Goal: Navigation & Orientation: Find specific page/section

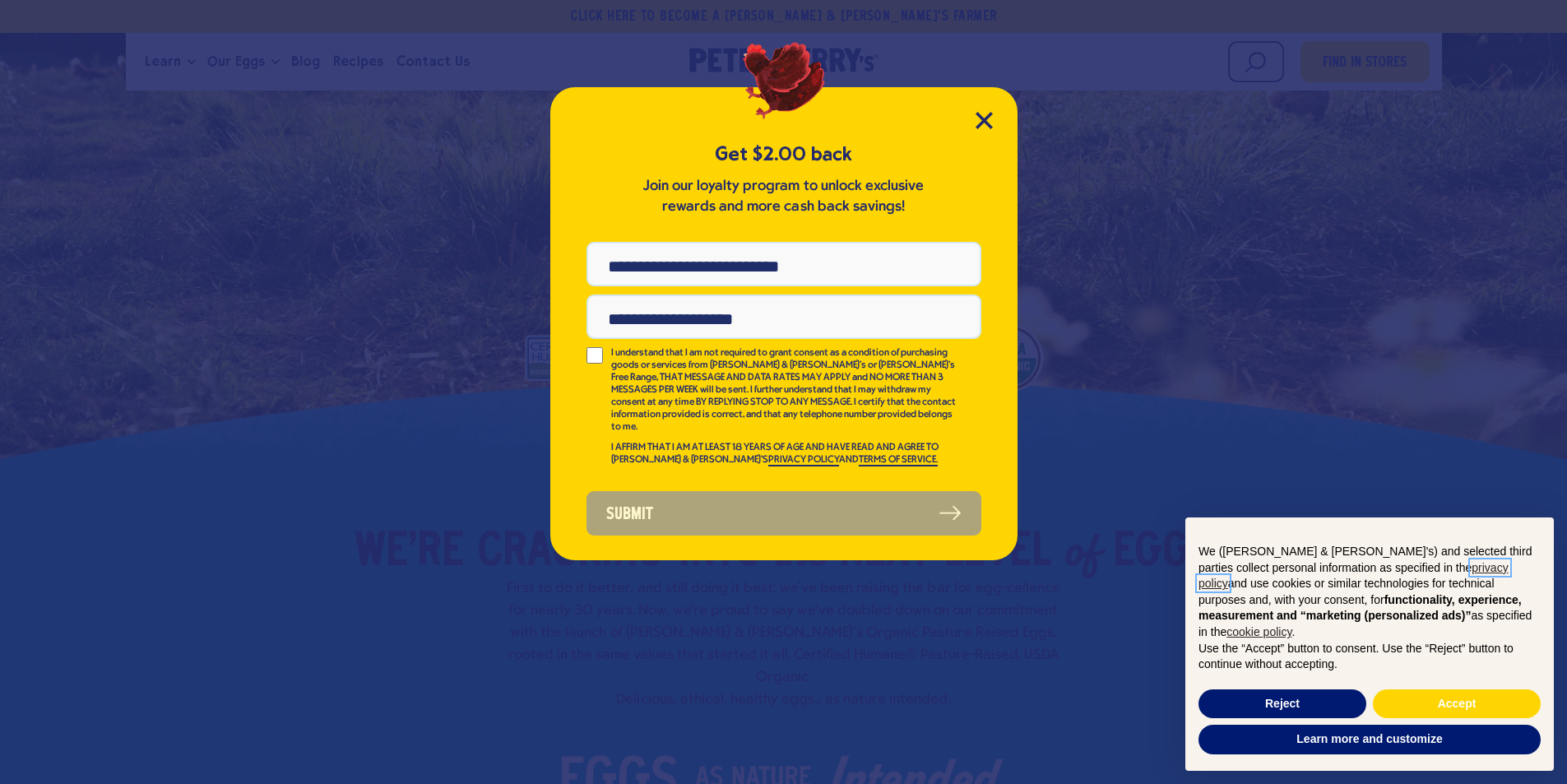
scroll to position [247, 0]
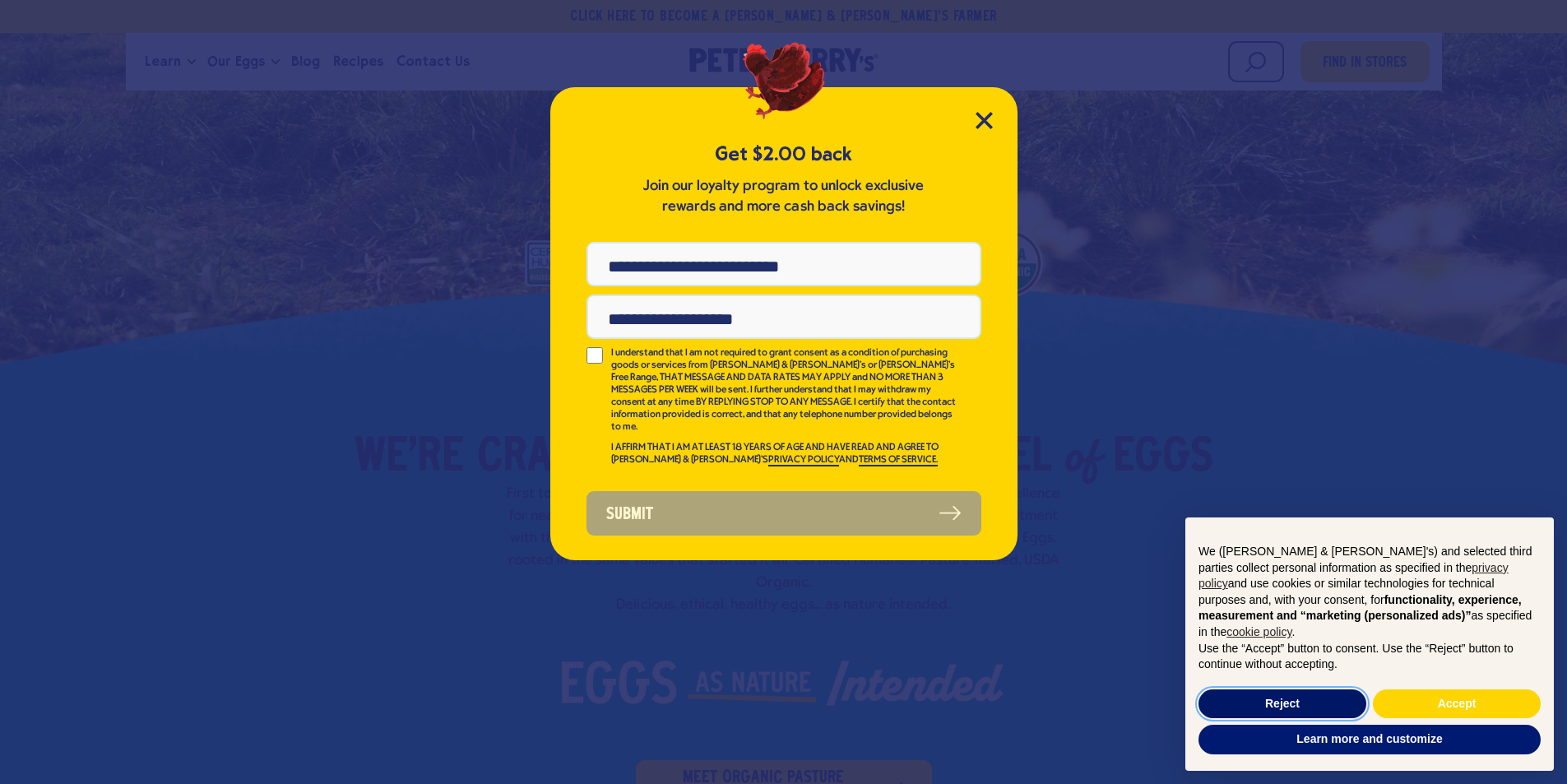
click at [1243, 697] on button "Reject" at bounding box center [1283, 704] width 168 height 30
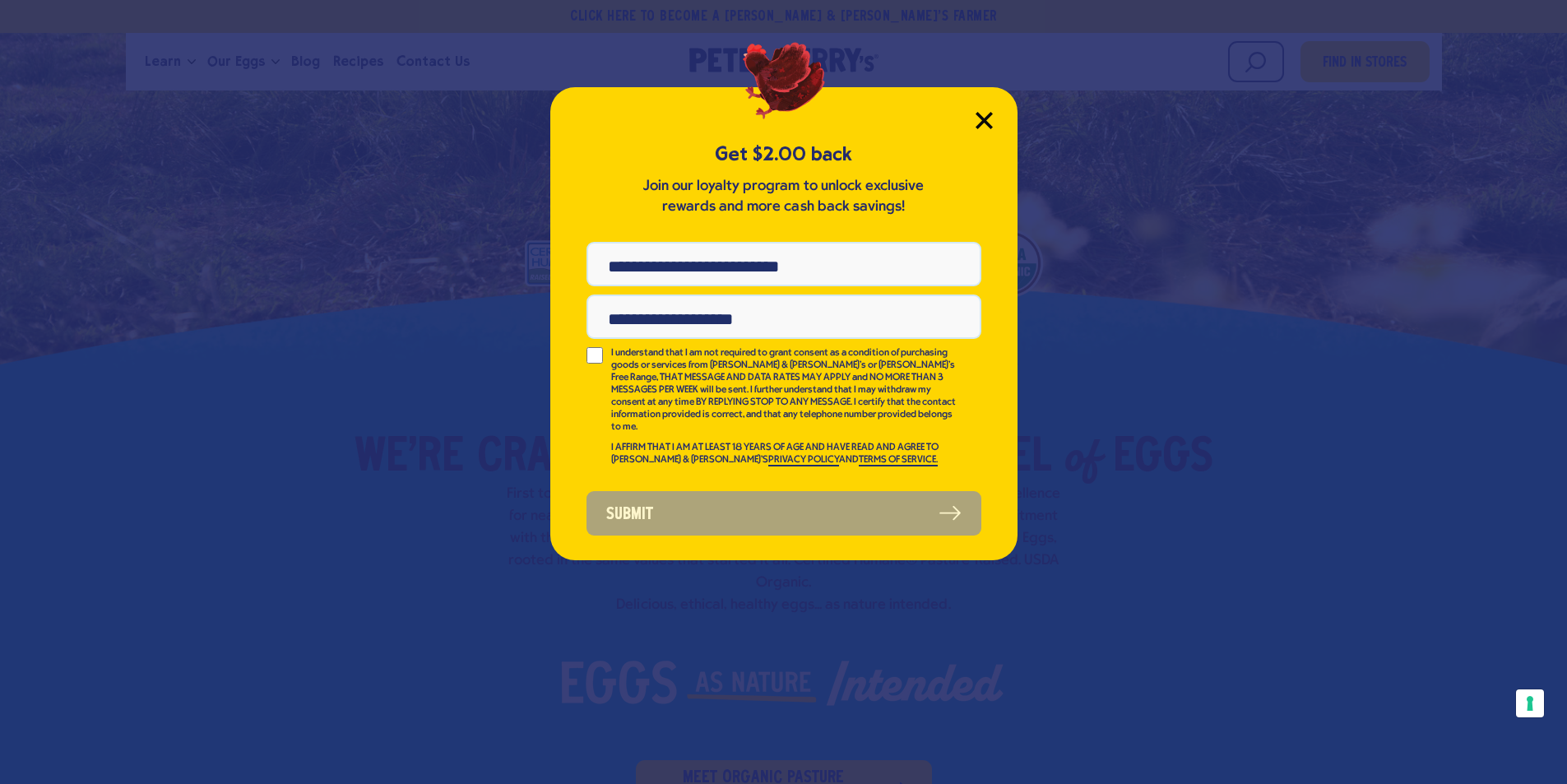
click at [978, 122] on icon "Close Modal" at bounding box center [984, 120] width 17 height 17
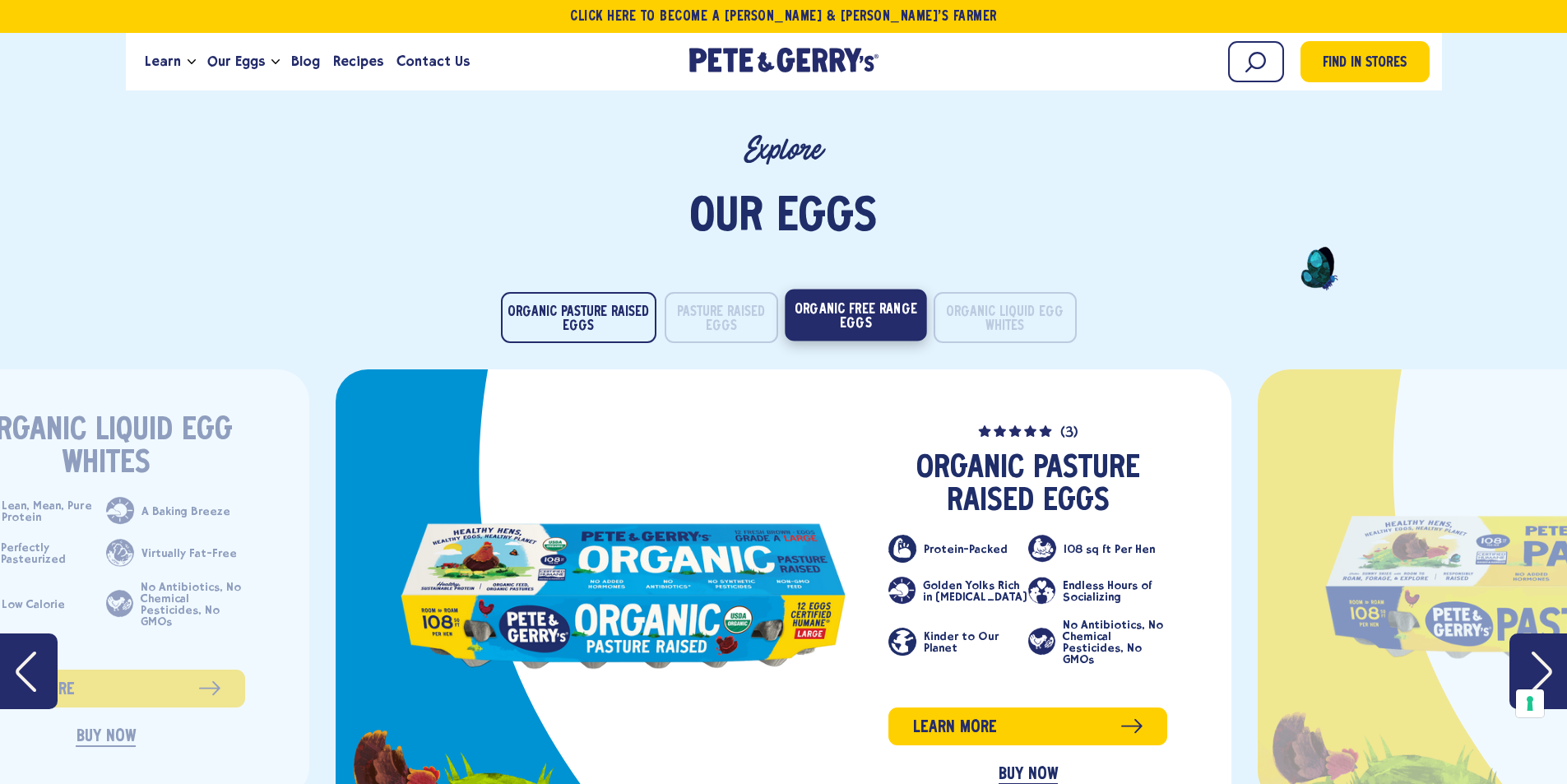
scroll to position [3289, 0]
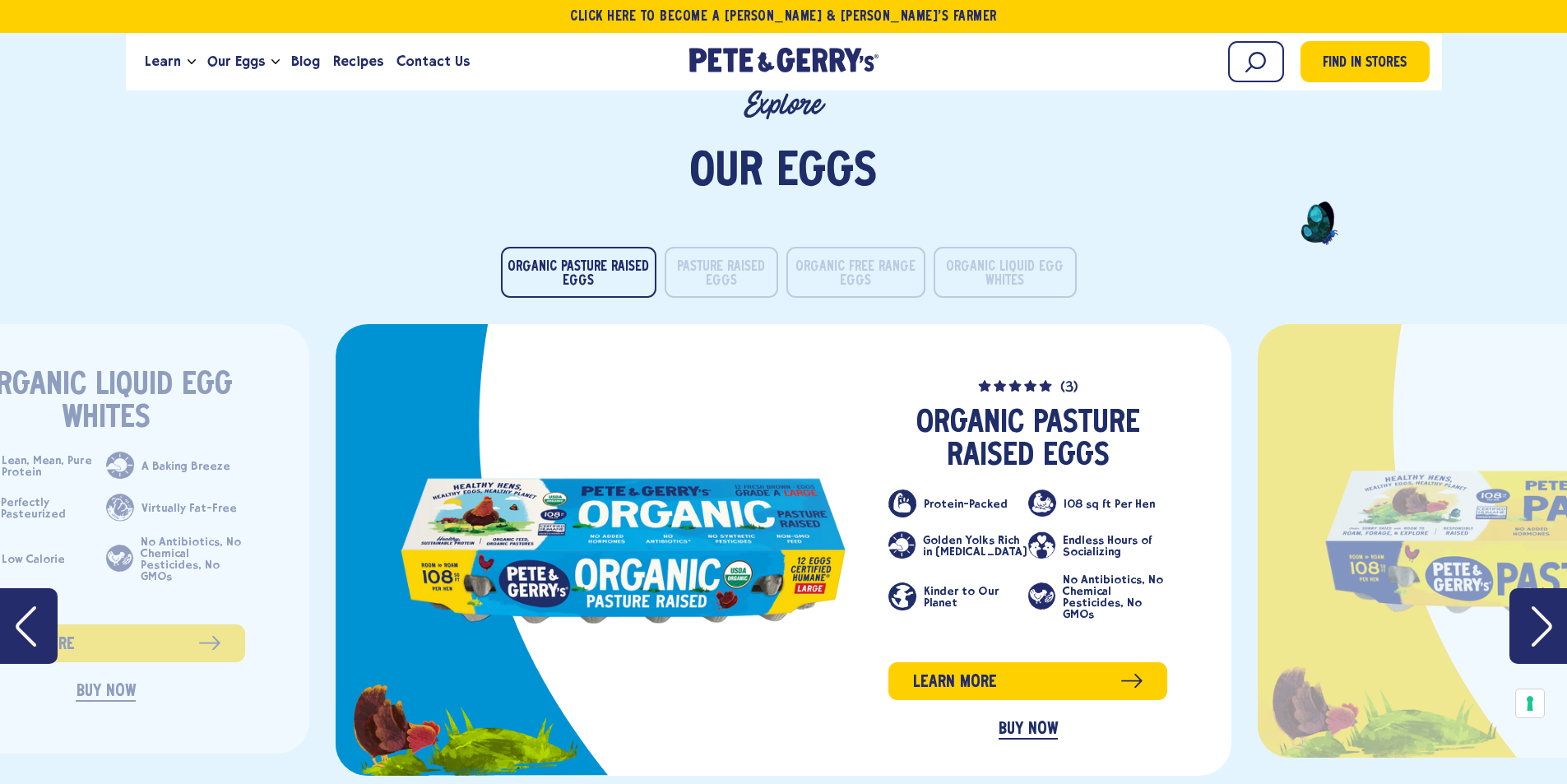
click at [1545, 614] on icon "Next" at bounding box center [1541, 626] width 21 height 42
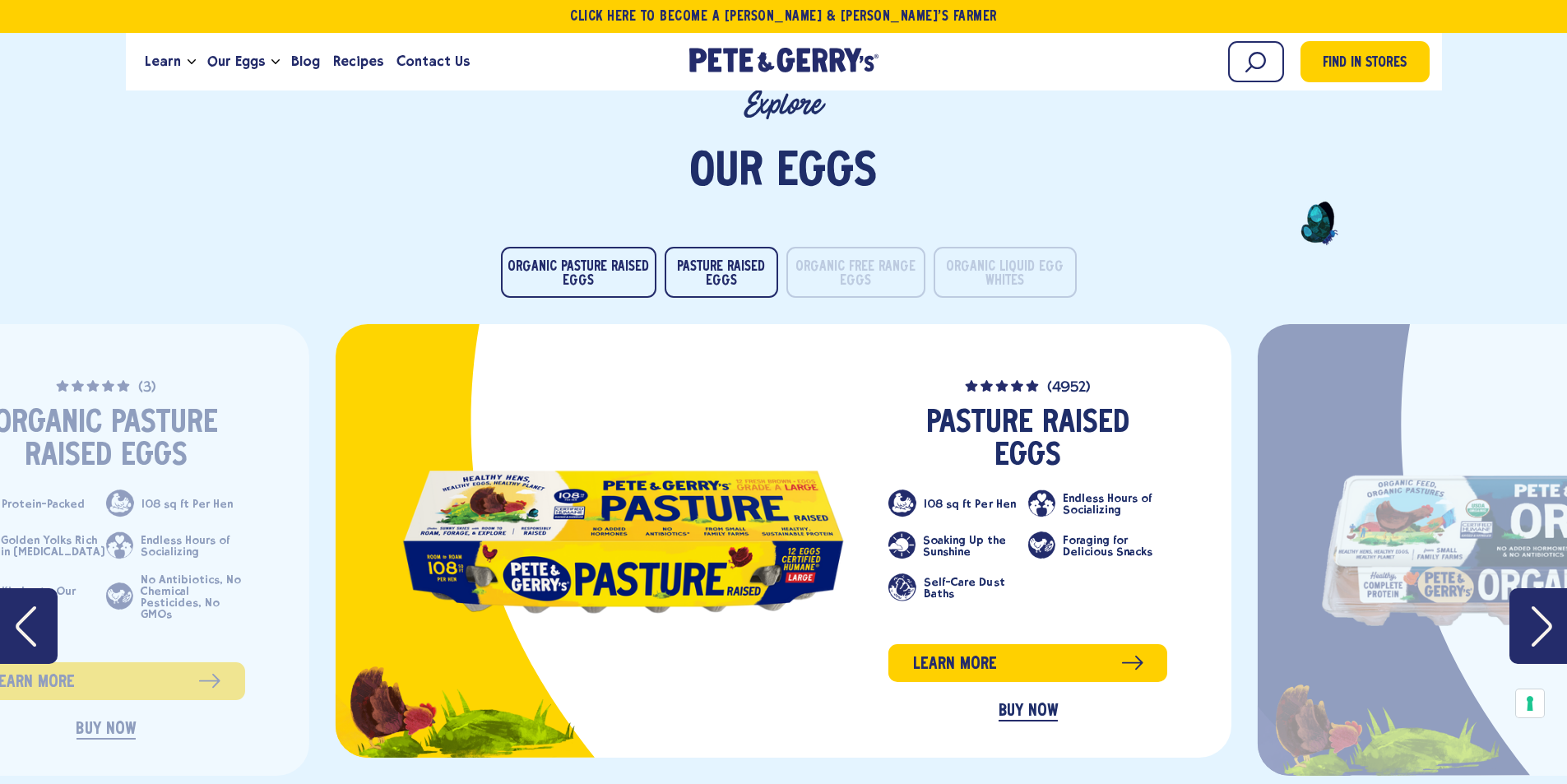
click at [1545, 614] on icon "Next" at bounding box center [1541, 626] width 21 height 42
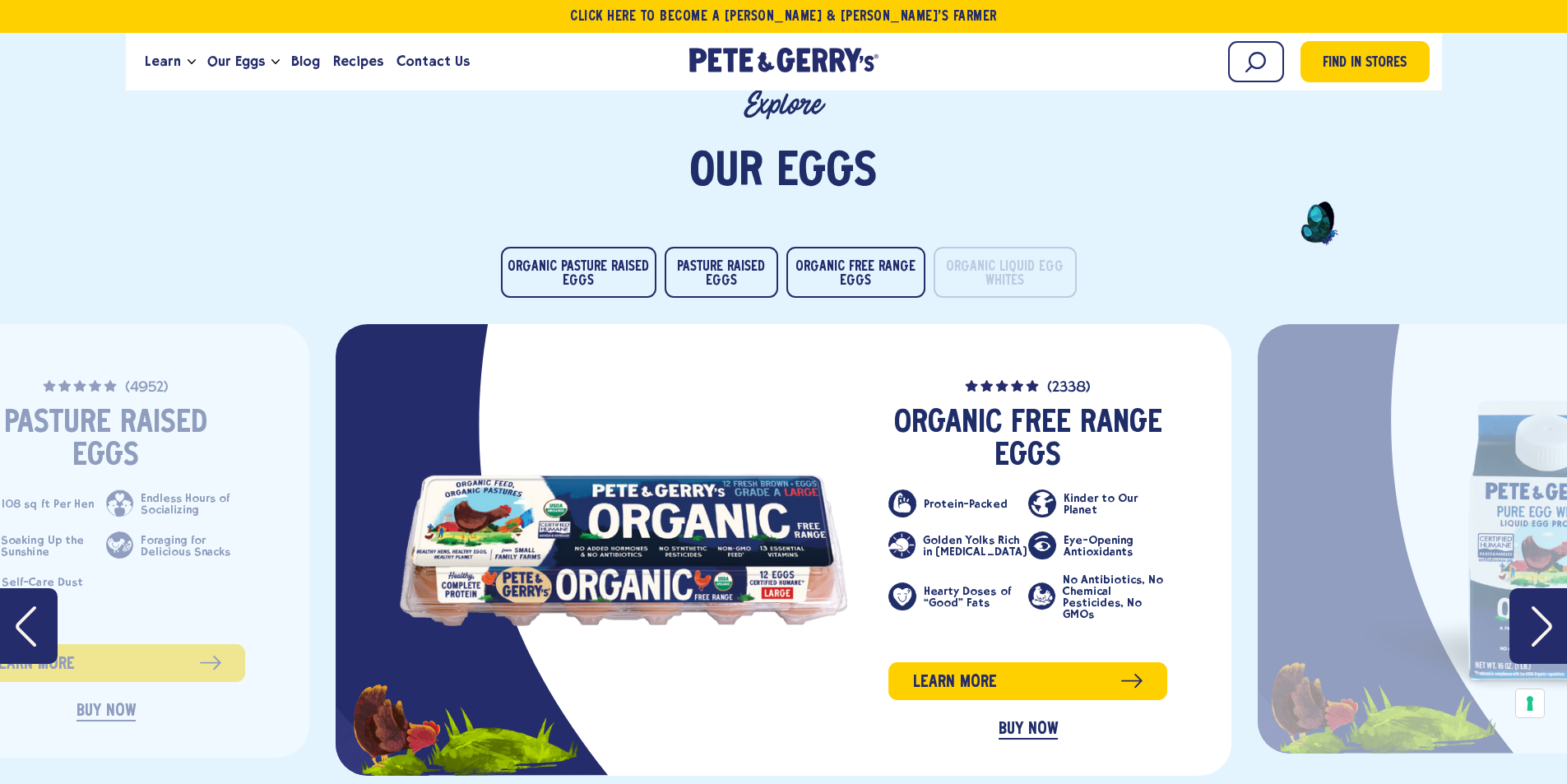
click at [1531, 607] on icon "Next" at bounding box center [1541, 626] width 21 height 42
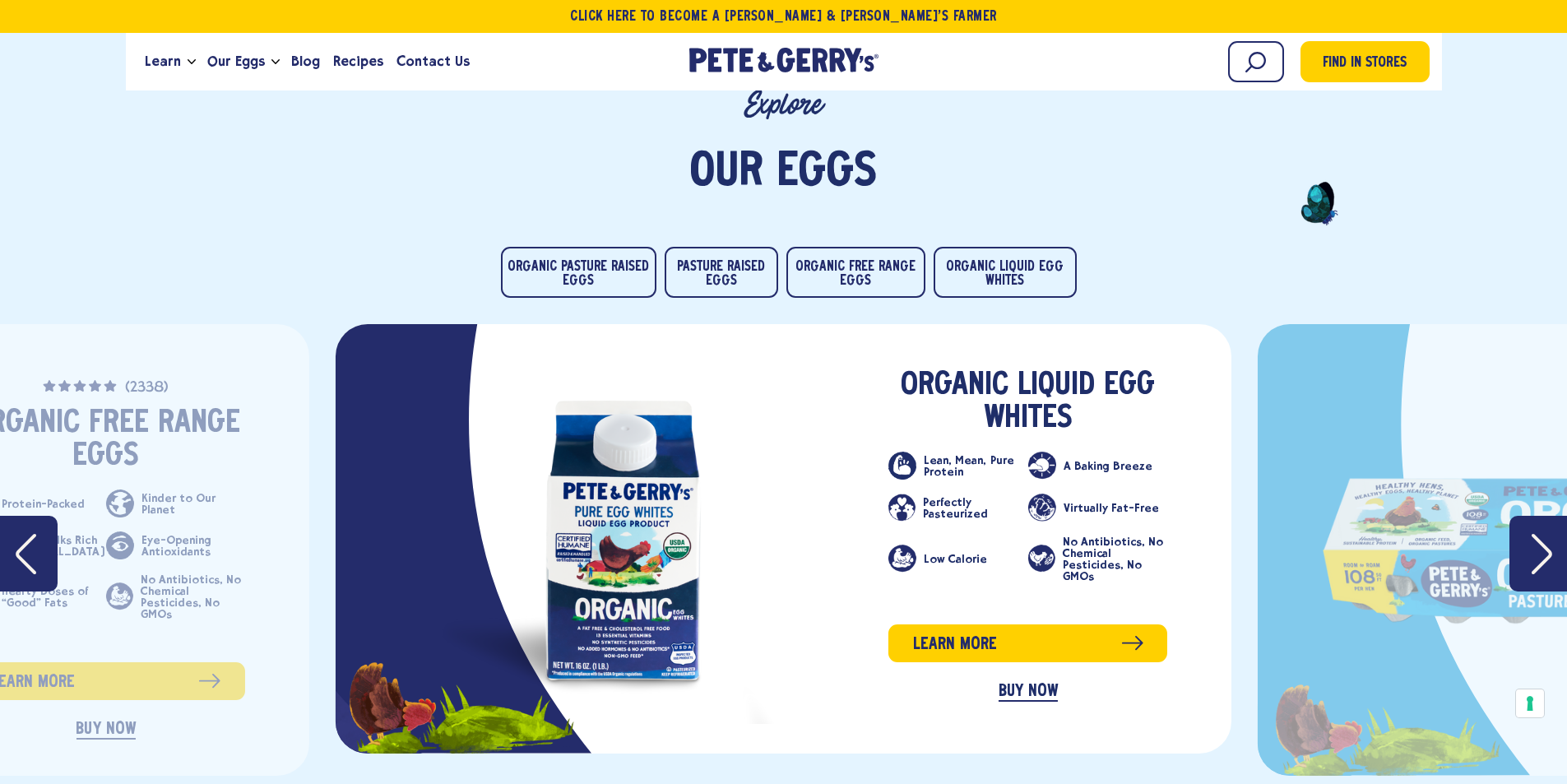
click at [1545, 534] on icon "Next" at bounding box center [1541, 554] width 21 height 40
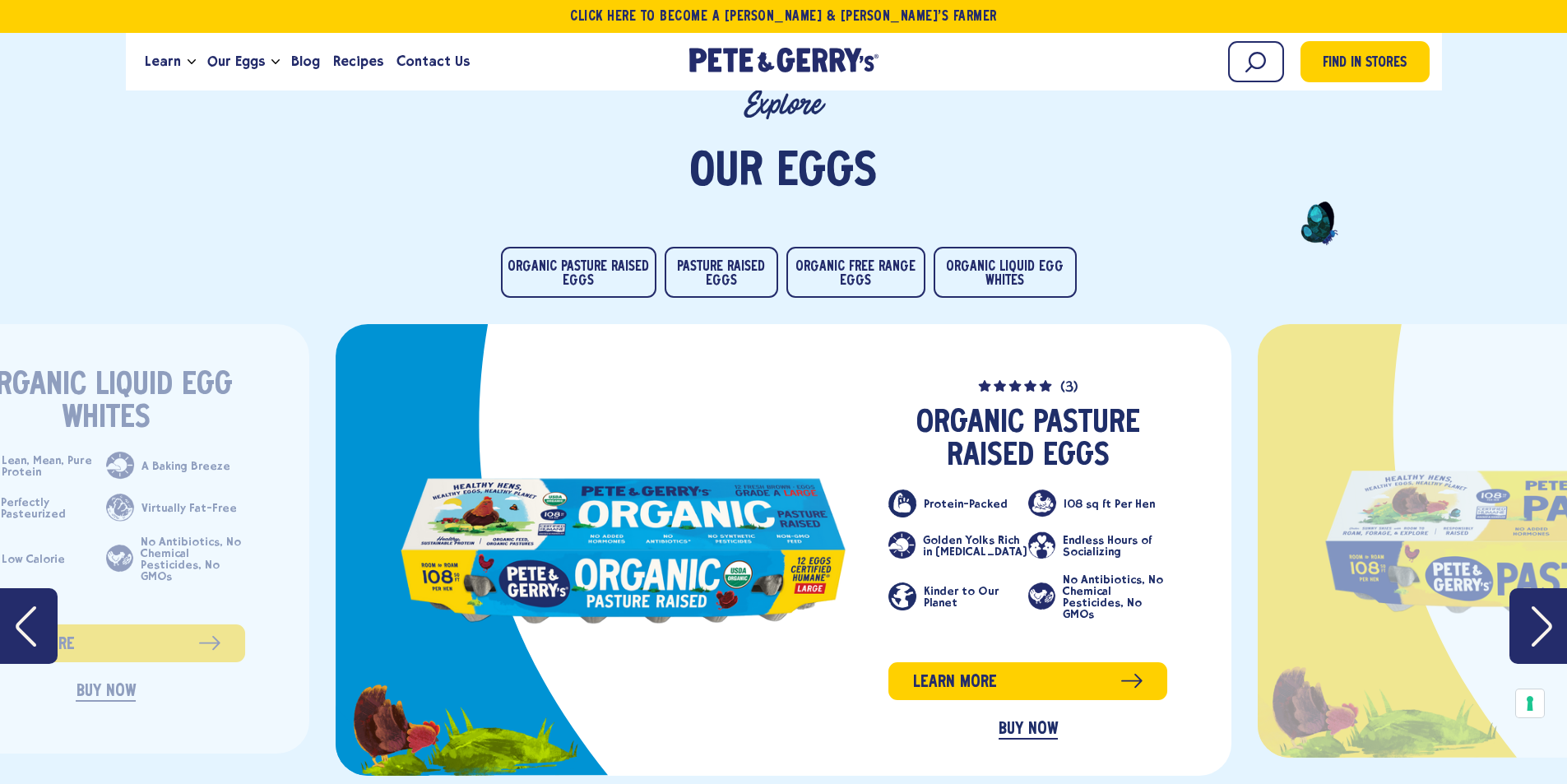
click at [1533, 606] on icon "Next" at bounding box center [1541, 626] width 21 height 42
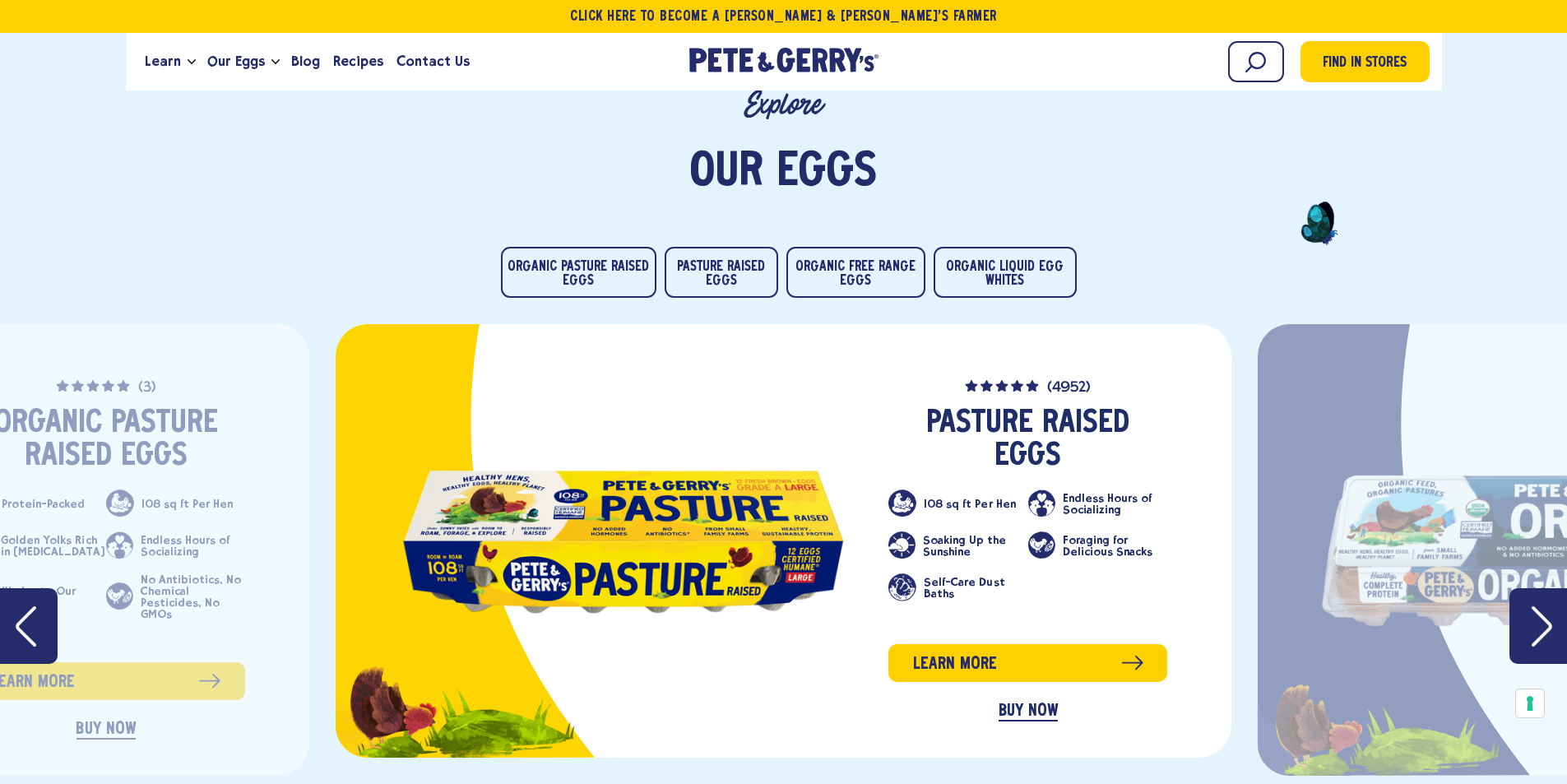
click at [1536, 606] on icon "Next" at bounding box center [1541, 626] width 21 height 42
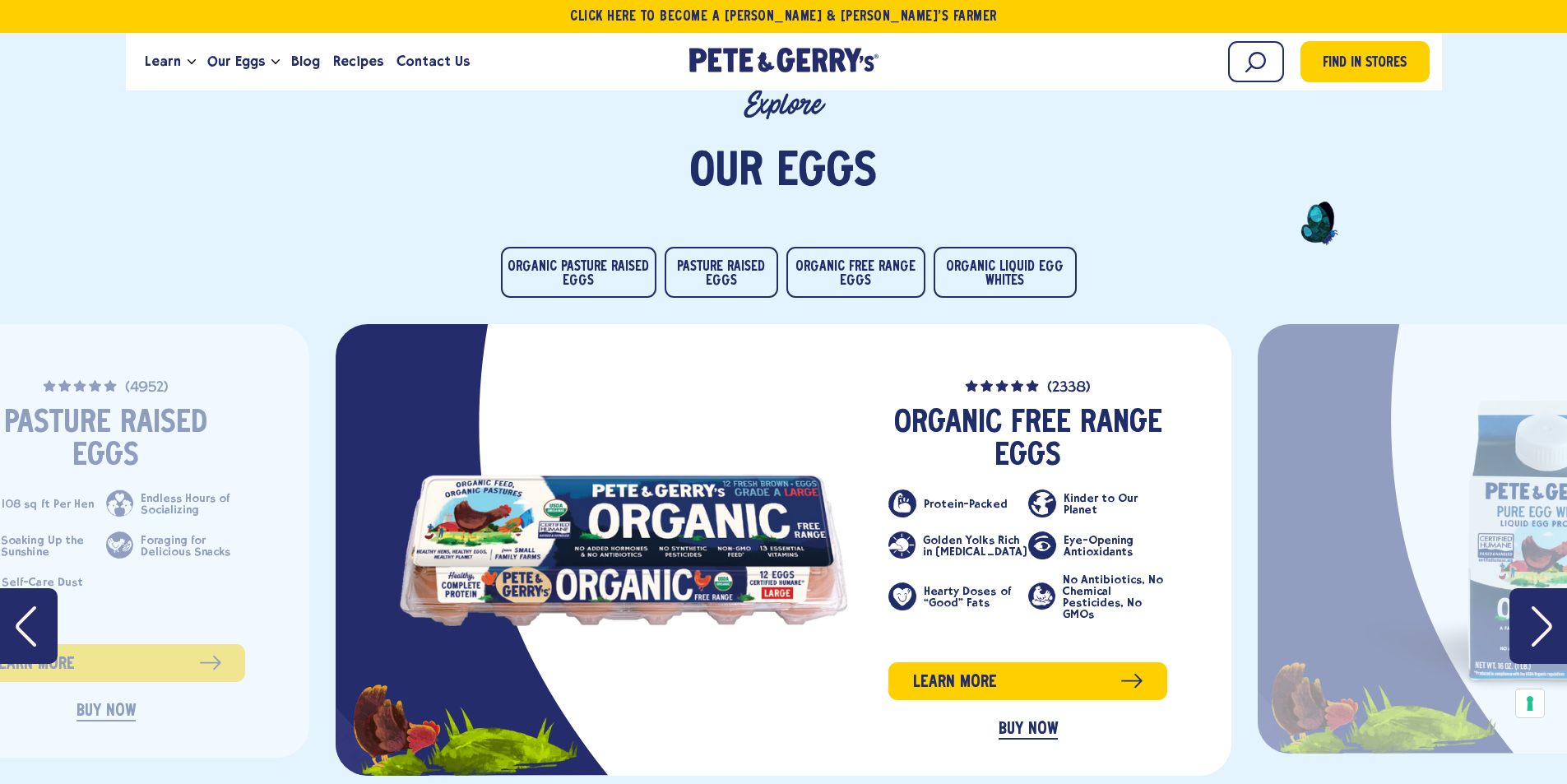
click at [1536, 606] on icon "Next" at bounding box center [1541, 626] width 21 height 42
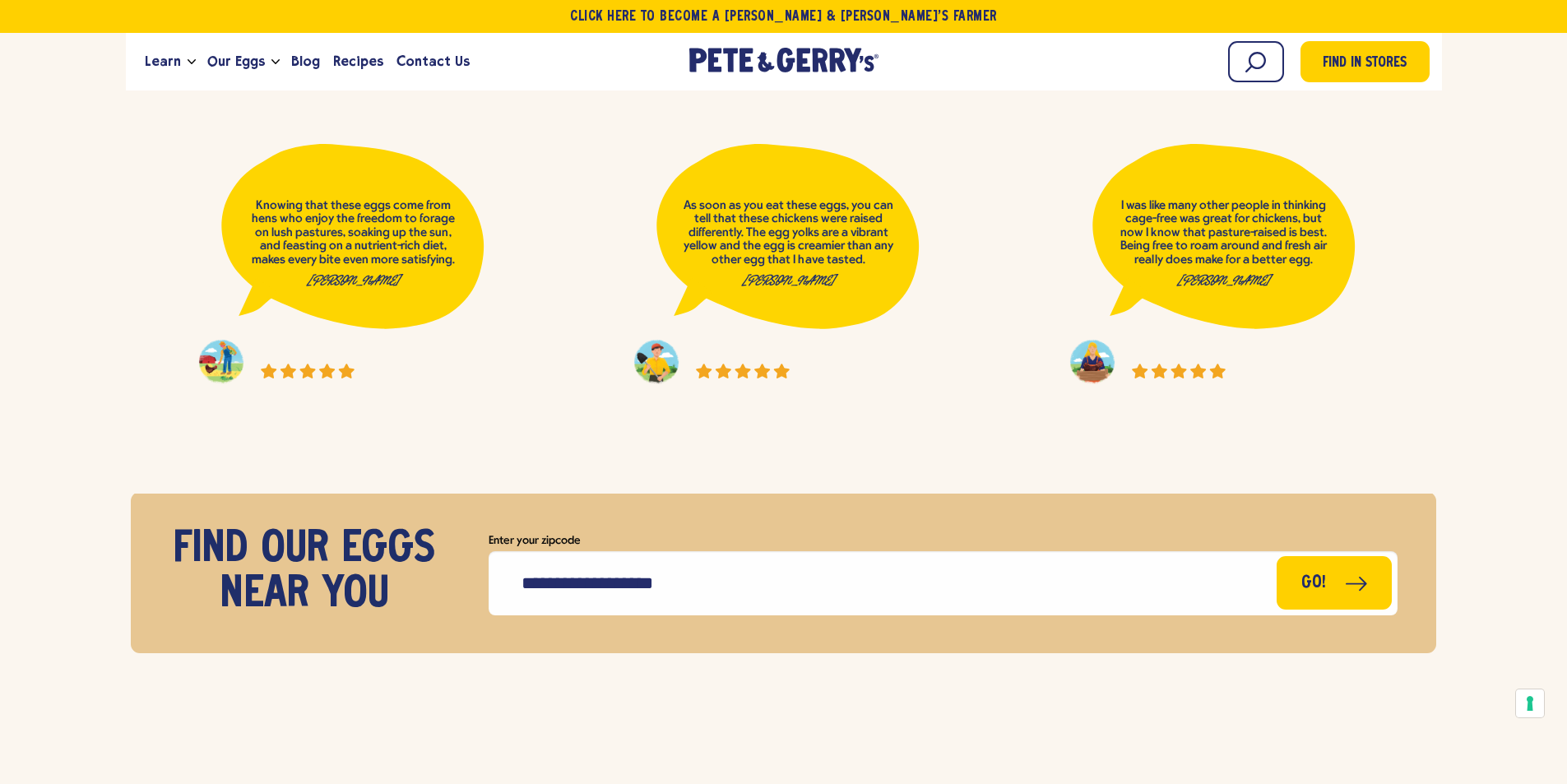
scroll to position [7153, 0]
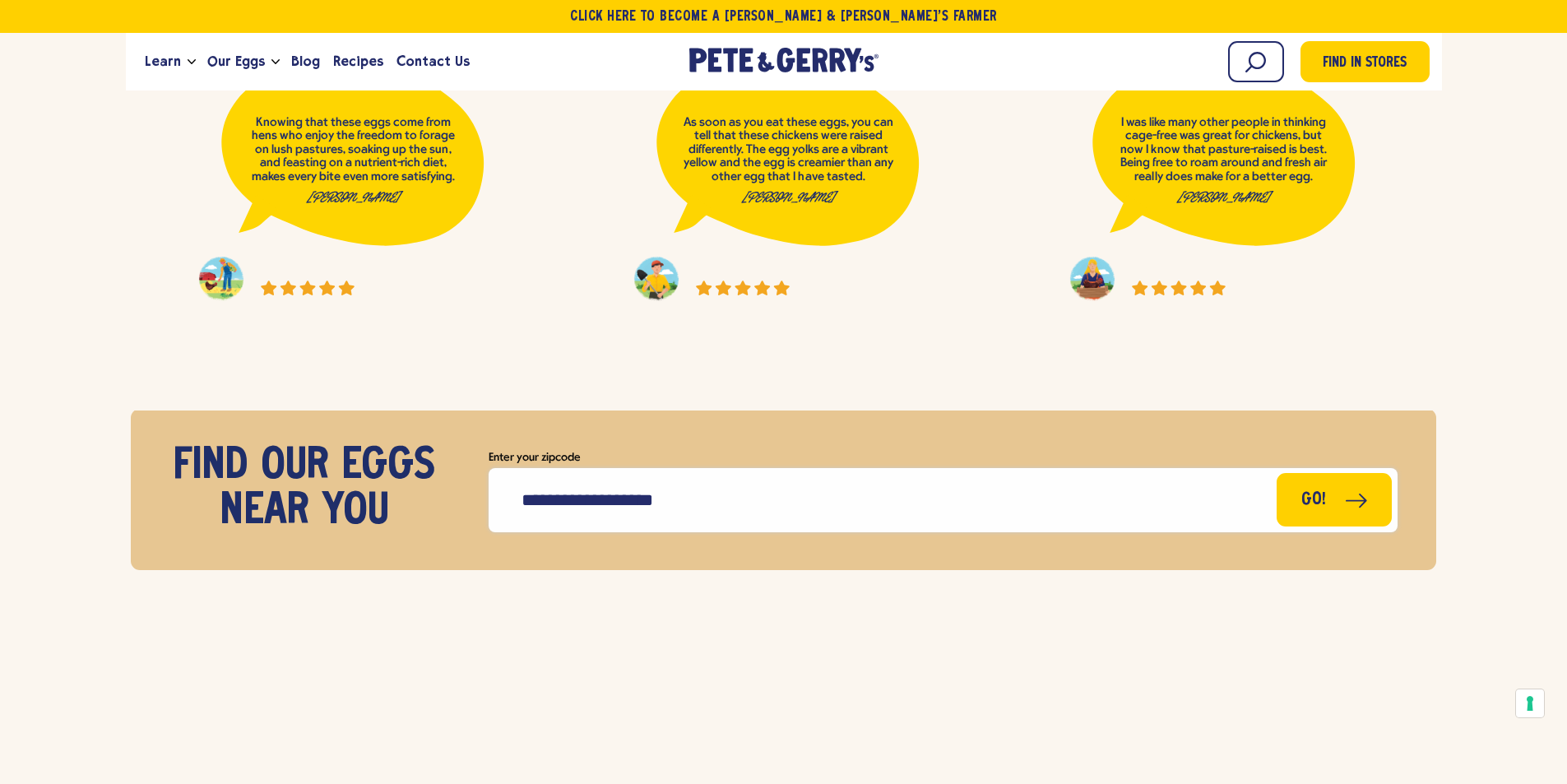
click at [612, 473] on input "Enter your zipcode" at bounding box center [943, 500] width 909 height 64
type input "*****"
click at [1368, 470] on button "Go!" at bounding box center [1335, 497] width 118 height 55
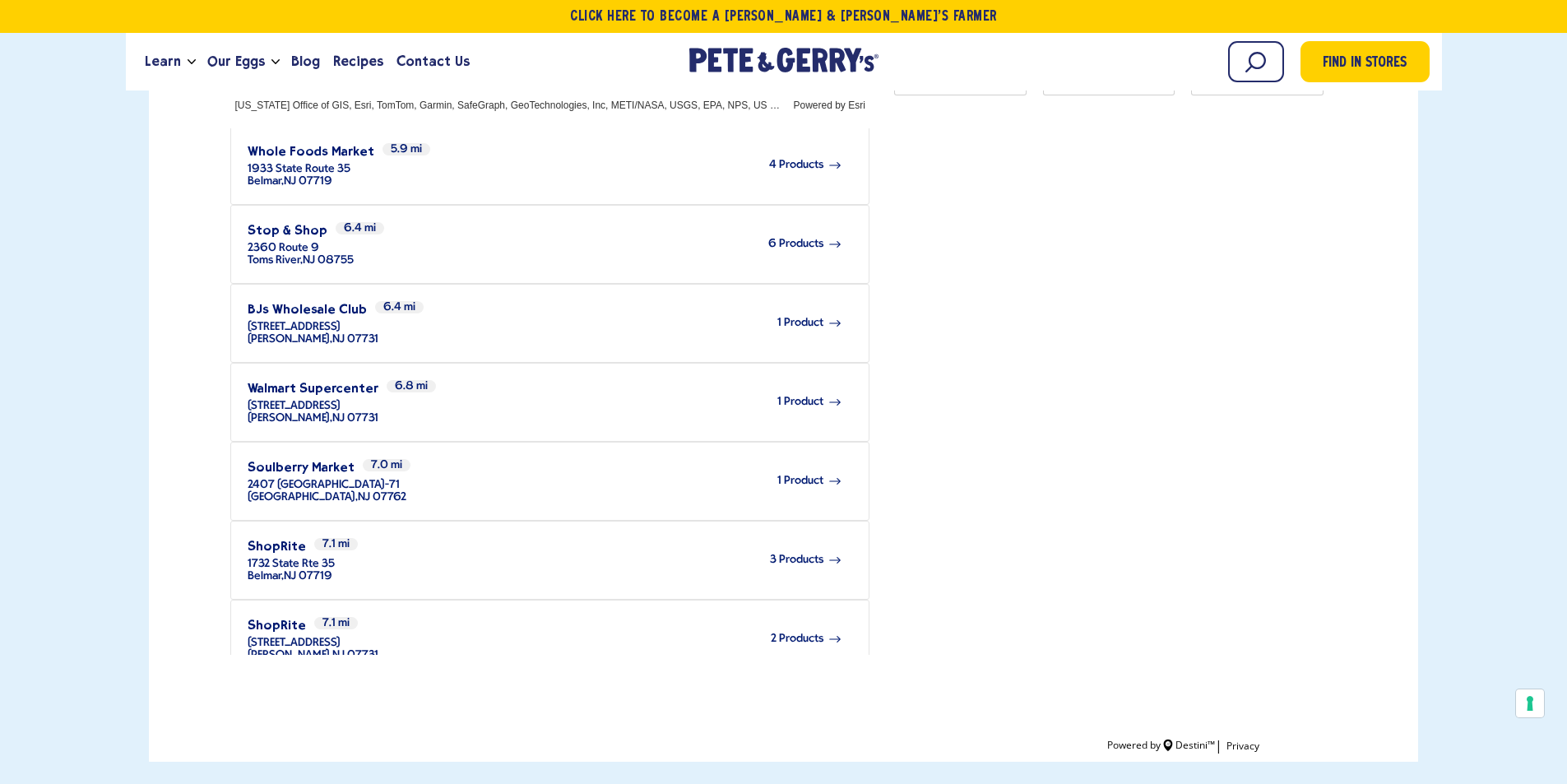
scroll to position [681, 0]
